Goal: Task Accomplishment & Management: Manage account settings

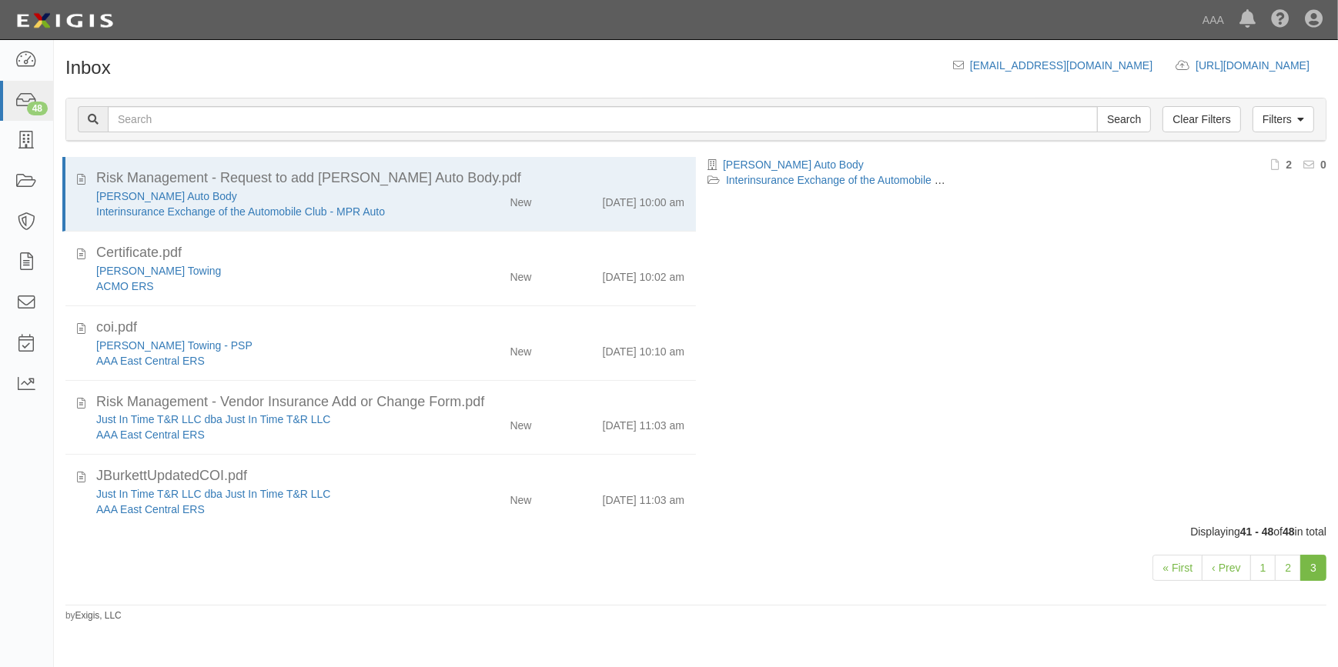
scroll to position [247, 0]
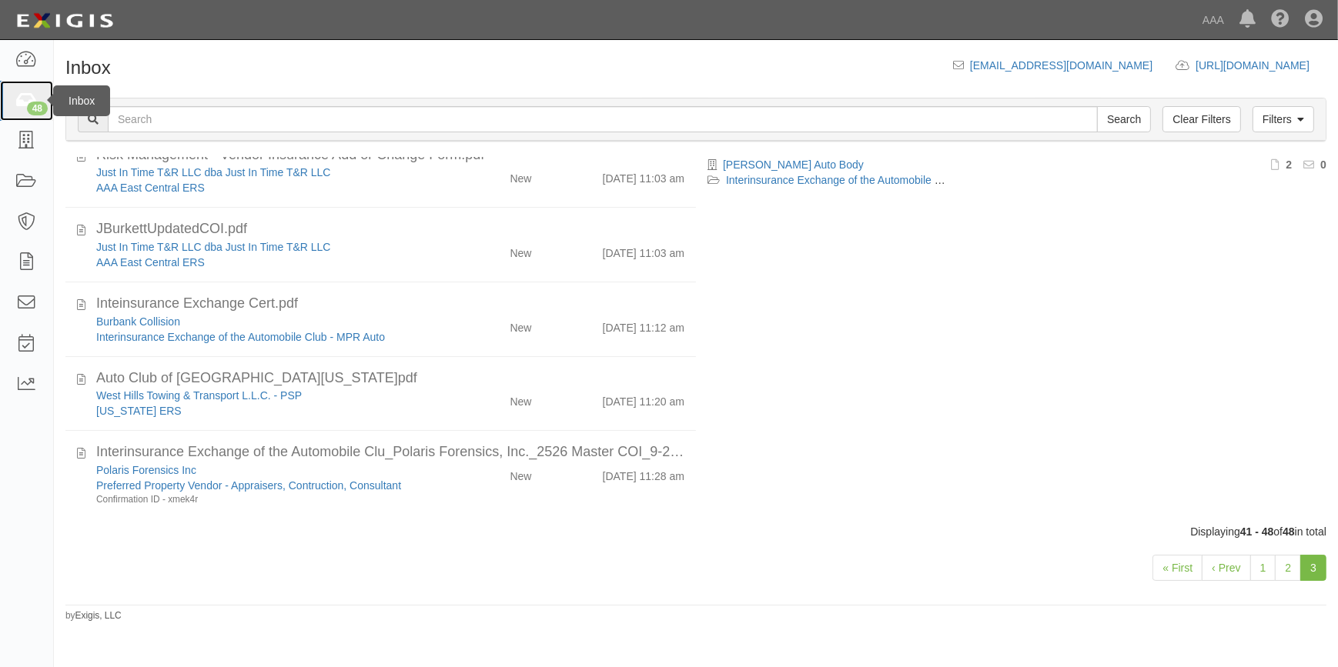
click at [24, 102] on icon at bounding box center [26, 101] width 22 height 18
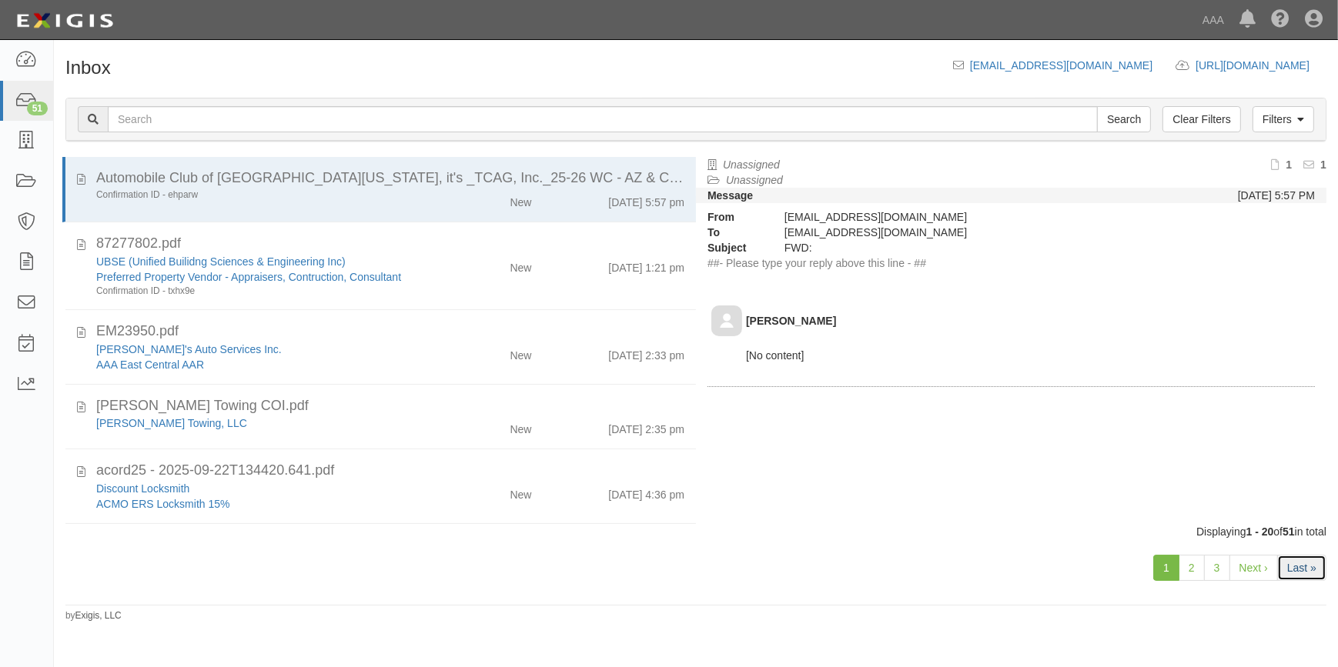
click at [1293, 563] on link "Last »" at bounding box center [1301, 568] width 49 height 26
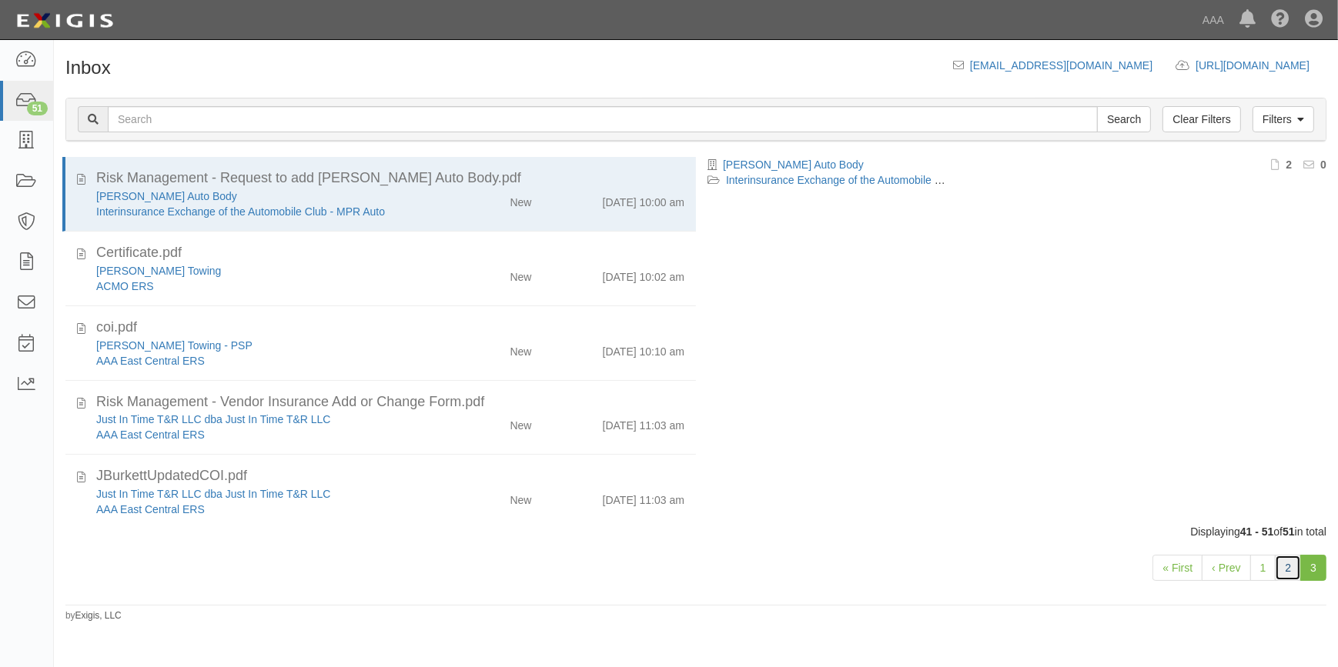
click at [1287, 563] on link "2" at bounding box center [1287, 568] width 26 height 26
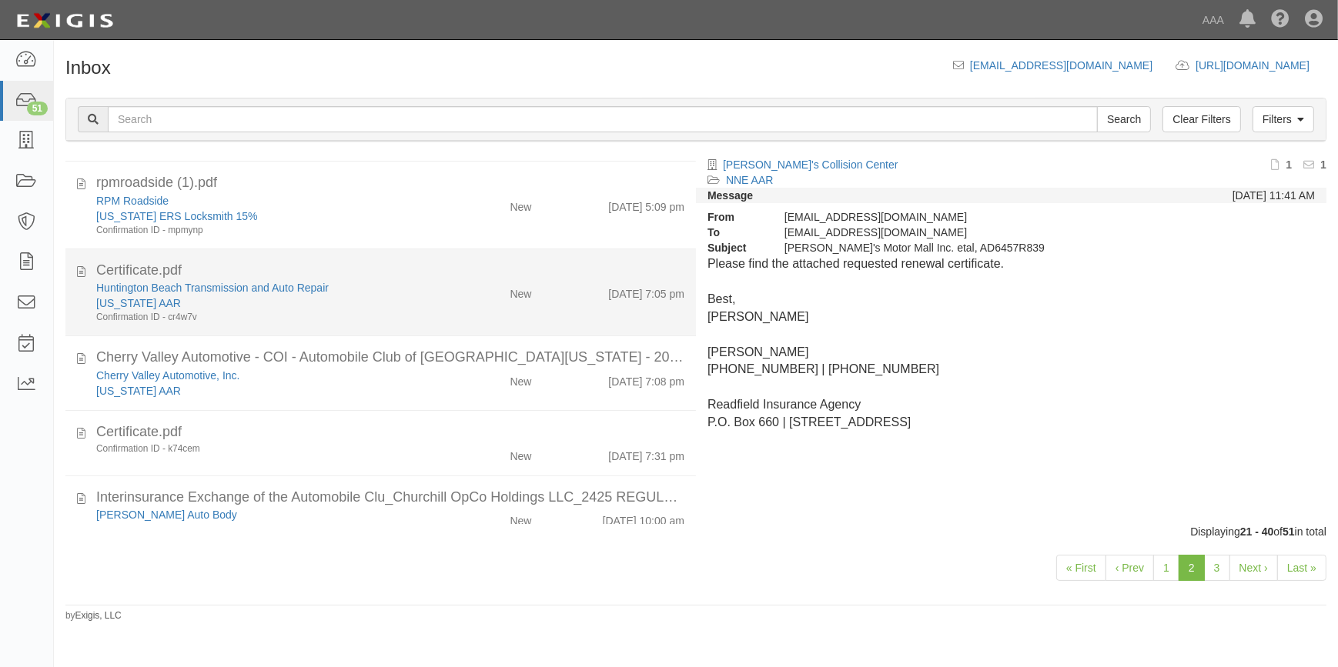
scroll to position [1222, 0]
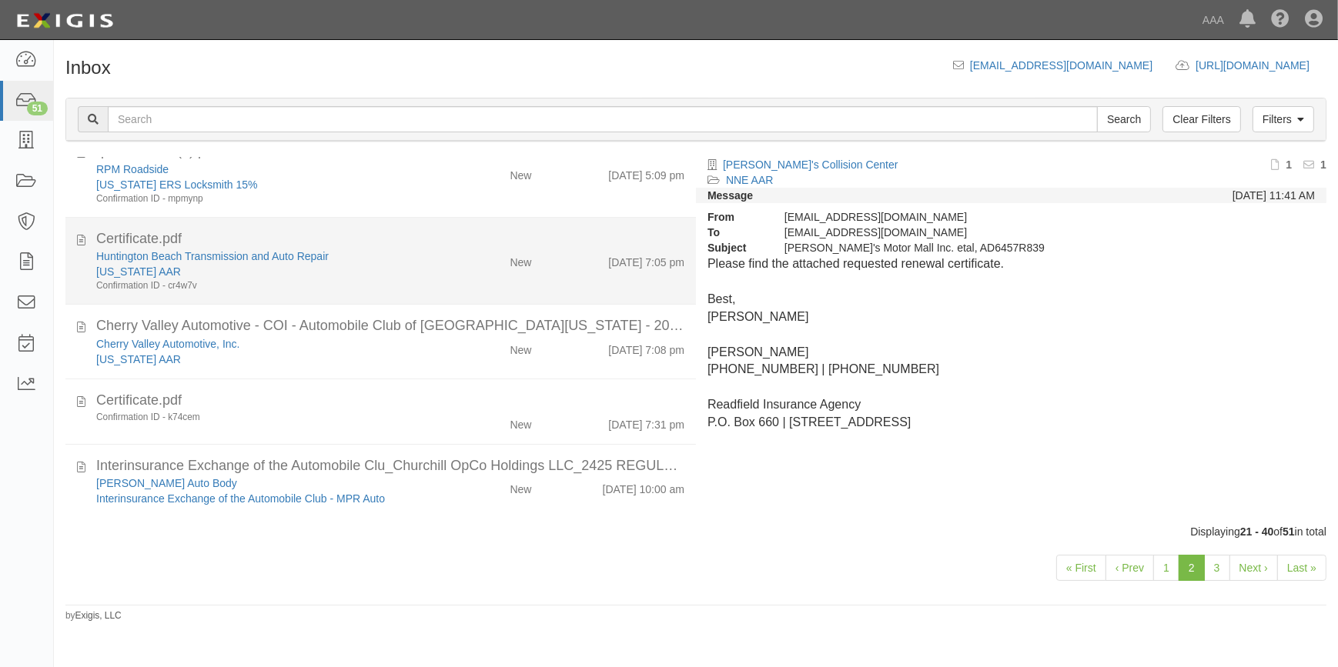
click at [443, 267] on div "New" at bounding box center [492, 260] width 102 height 22
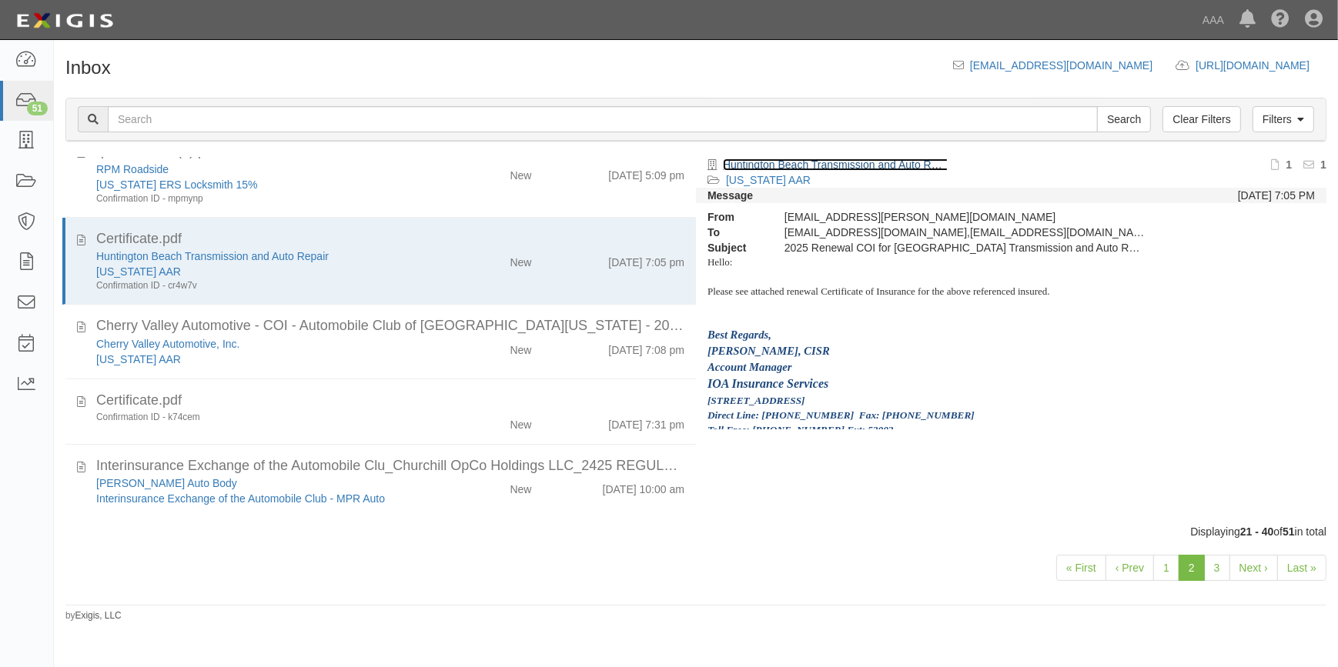
click at [795, 162] on link "Huntington Beach Transmission and Auto Repair" at bounding box center [839, 165] width 232 height 12
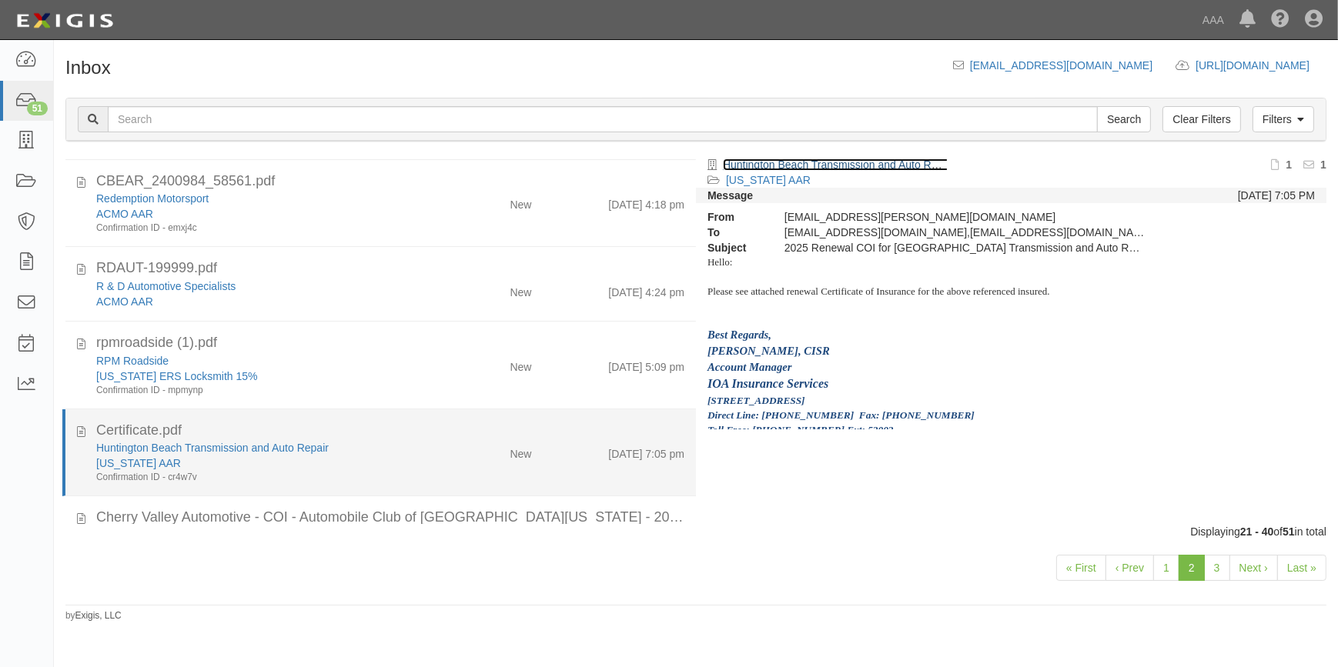
scroll to position [1012, 0]
